Goal: Task Accomplishment & Management: Use online tool/utility

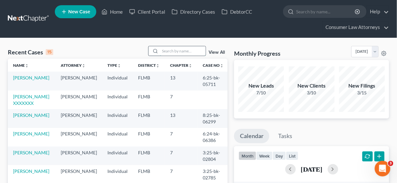
click at [174, 51] on input "search" at bounding box center [183, 50] width 46 height 9
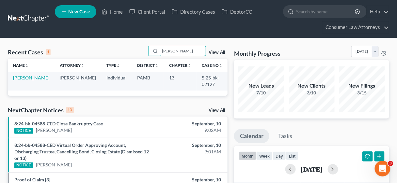
type input "[PERSON_NAME]"
click at [33, 81] on td "[PERSON_NAME]" at bounding box center [31, 81] width 47 height 19
click at [36, 77] on link "[PERSON_NAME]" at bounding box center [31, 78] width 36 height 6
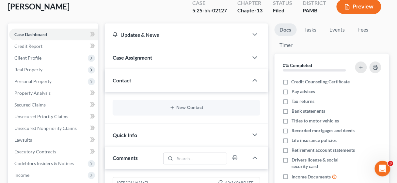
scroll to position [130, 0]
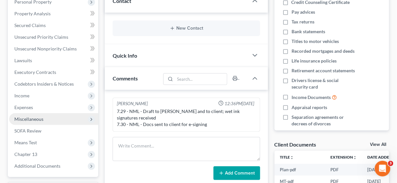
click at [26, 117] on span "Miscellaneous" at bounding box center [28, 119] width 29 height 6
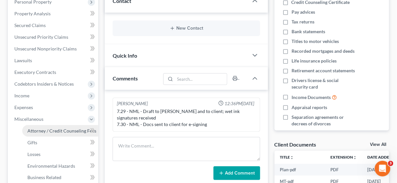
click at [67, 129] on span "Attorney / Credit Counseling Fees" at bounding box center [61, 131] width 69 height 6
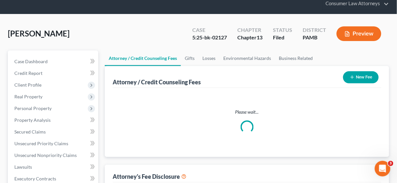
select select "2"
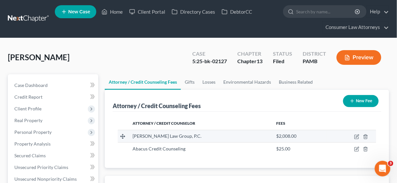
click at [354, 136] on td at bounding box center [351, 136] width 49 height 12
click at [355, 136] on icon "button" at bounding box center [356, 136] width 5 height 5
select select "39"
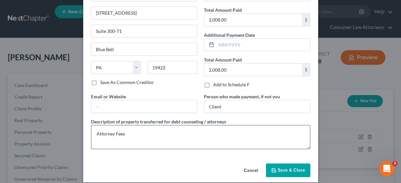
scroll to position [54, 0]
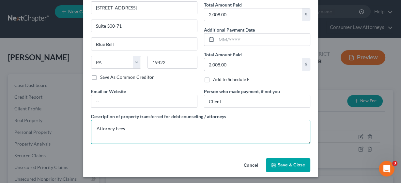
click at [146, 125] on textarea "Attorney Fees" at bounding box center [200, 132] width 219 height 24
click at [122, 135] on textarea "Attorney Fees $4,813.00 Fees Paid $" at bounding box center [200, 132] width 219 height 24
click at [100, 139] on textarea "Attorney Fees $4,813.00 Fees Paid $1,695.00" at bounding box center [200, 132] width 219 height 24
click at [143, 136] on textarea "Attorney Fees $4,813.00 Fees Paid $1,695.00" at bounding box center [200, 132] width 219 height 24
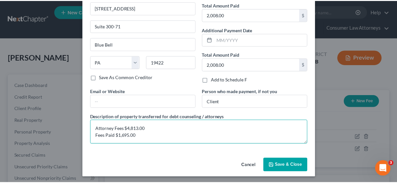
scroll to position [1, 0]
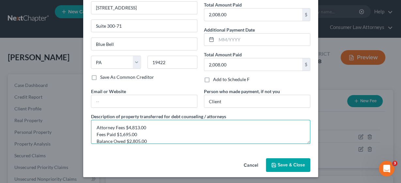
type textarea "Attorney Fees $4,813.00 Fees Paid $1,695.00 Balance Owed $2,805.00"
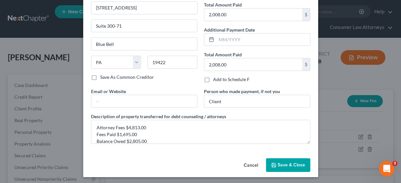
click at [282, 163] on span "Save & Close" at bounding box center [291, 165] width 27 height 6
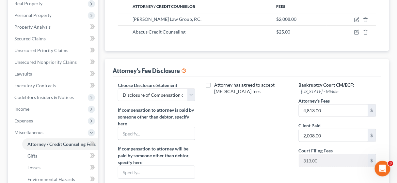
scroll to position [130, 0]
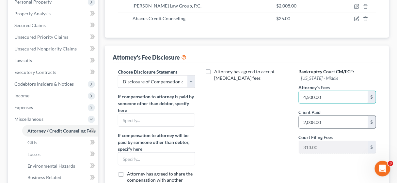
type input "4,500.00"
click at [327, 123] on input "2,008.00" at bounding box center [333, 122] width 69 height 12
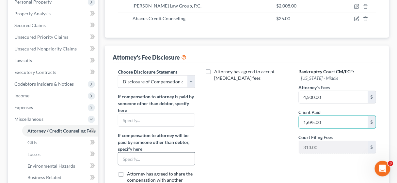
type input "1,695.00"
click at [154, 160] on input "text" at bounding box center [156, 159] width 77 height 12
type input "Balance to be paid by Trustee through Ch 13 plan payments"
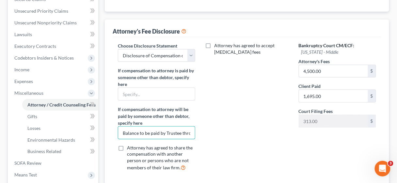
scroll to position [235, 0]
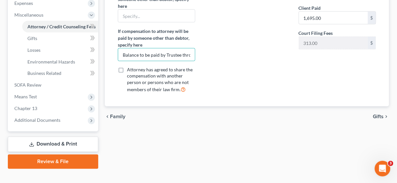
click at [75, 144] on link "Download & Print" at bounding box center [53, 144] width 90 height 15
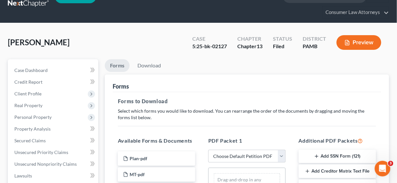
scroll to position [26, 0]
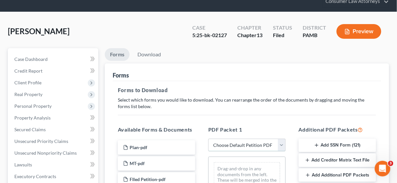
click at [283, 145] on select "Choose Default Petition PDF Packet Complete Bankruptcy Petition (all forms and …" at bounding box center [246, 145] width 77 height 13
select select "2"
click at [208, 139] on select "Choose Default Petition PDF Packet Complete Bankruptcy Petition (all forms and …" at bounding box center [246, 145] width 77 height 13
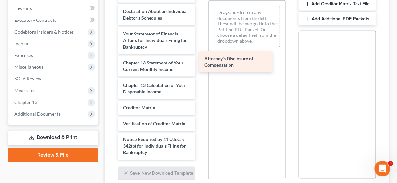
scroll to position [198, 0]
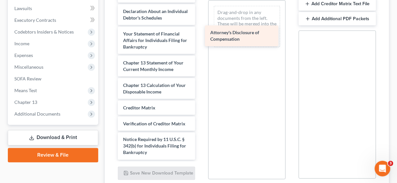
drag, startPoint x: 159, startPoint y: 148, endPoint x: 246, endPoint y: 35, distance: 142.6
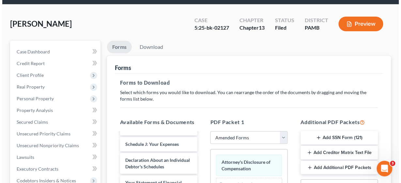
scroll to position [26, 0]
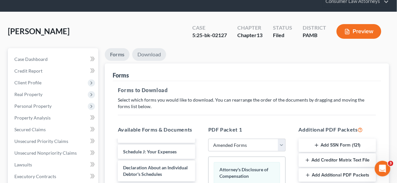
click at [153, 53] on link "Download" at bounding box center [149, 54] width 34 height 13
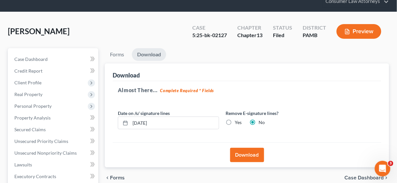
click at [244, 153] on button "Download" at bounding box center [247, 155] width 34 height 14
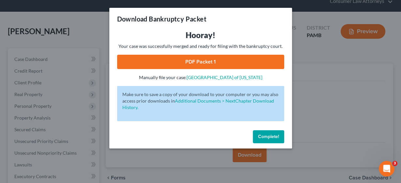
click at [206, 59] on link "PDF Packet 1" at bounding box center [200, 62] width 167 height 14
